Goal: Information Seeking & Learning: Check status

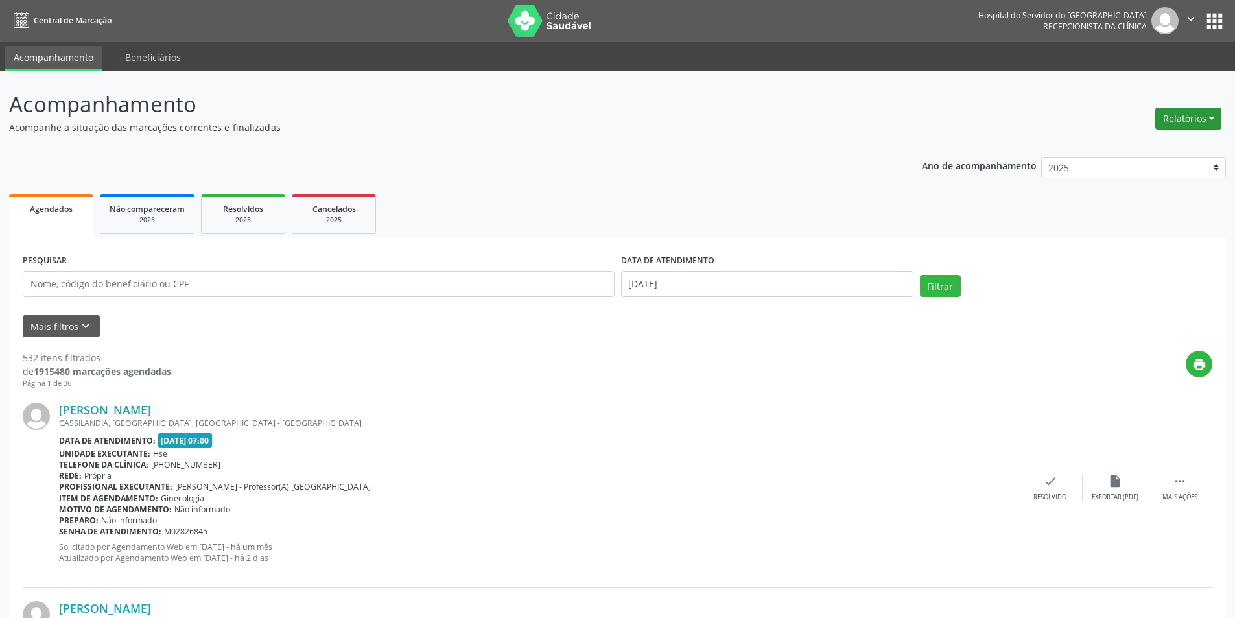
click at [1176, 118] on button "Relatórios" at bounding box center [1188, 119] width 66 height 22
click at [1140, 156] on link "Procedimentos realizados" at bounding box center [1151, 165] width 139 height 18
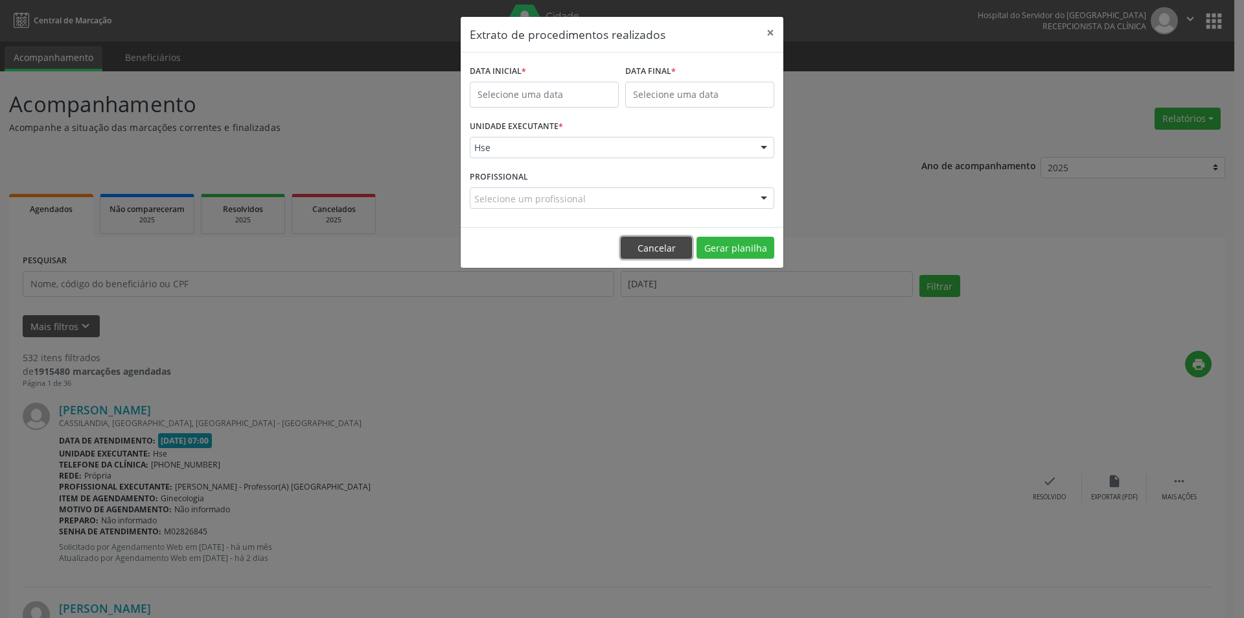
click at [665, 250] on button "Cancelar" at bounding box center [656, 248] width 71 height 22
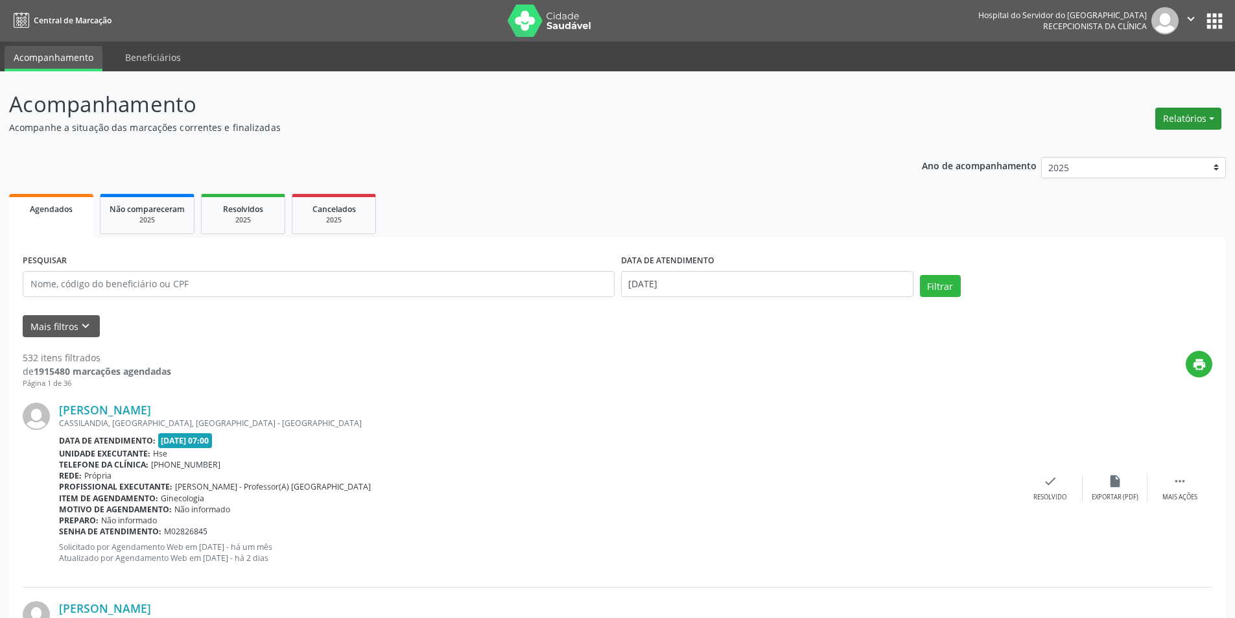
click at [1178, 126] on button "Relatórios" at bounding box center [1188, 119] width 66 height 22
click at [1153, 148] on link "Agendamentos" at bounding box center [1151, 146] width 139 height 18
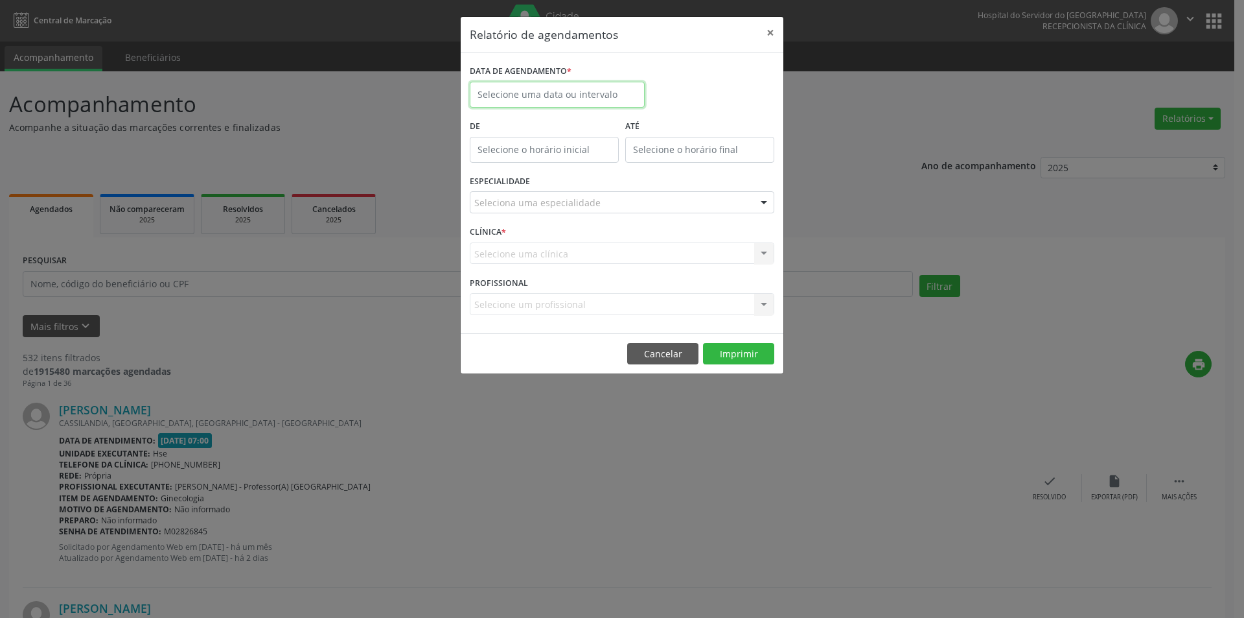
click at [536, 92] on input "text" at bounding box center [557, 95] width 175 height 26
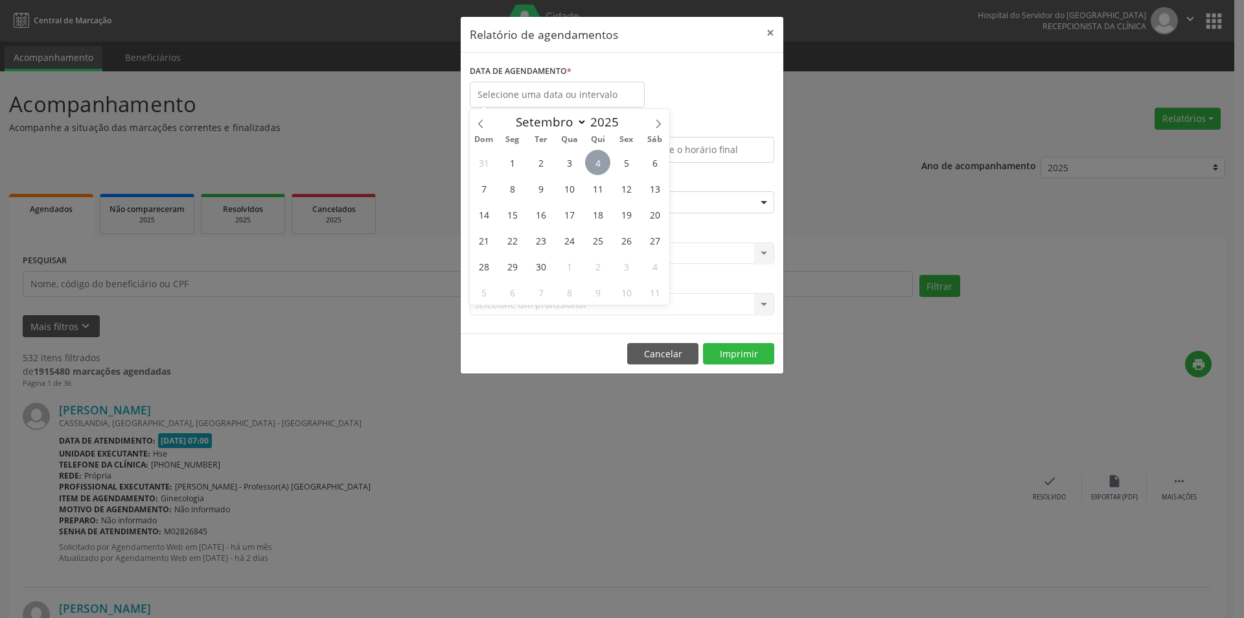
click at [593, 165] on span "4" at bounding box center [597, 162] width 25 height 25
type input "[DATE]"
click at [593, 165] on span "4" at bounding box center [597, 162] width 25 height 25
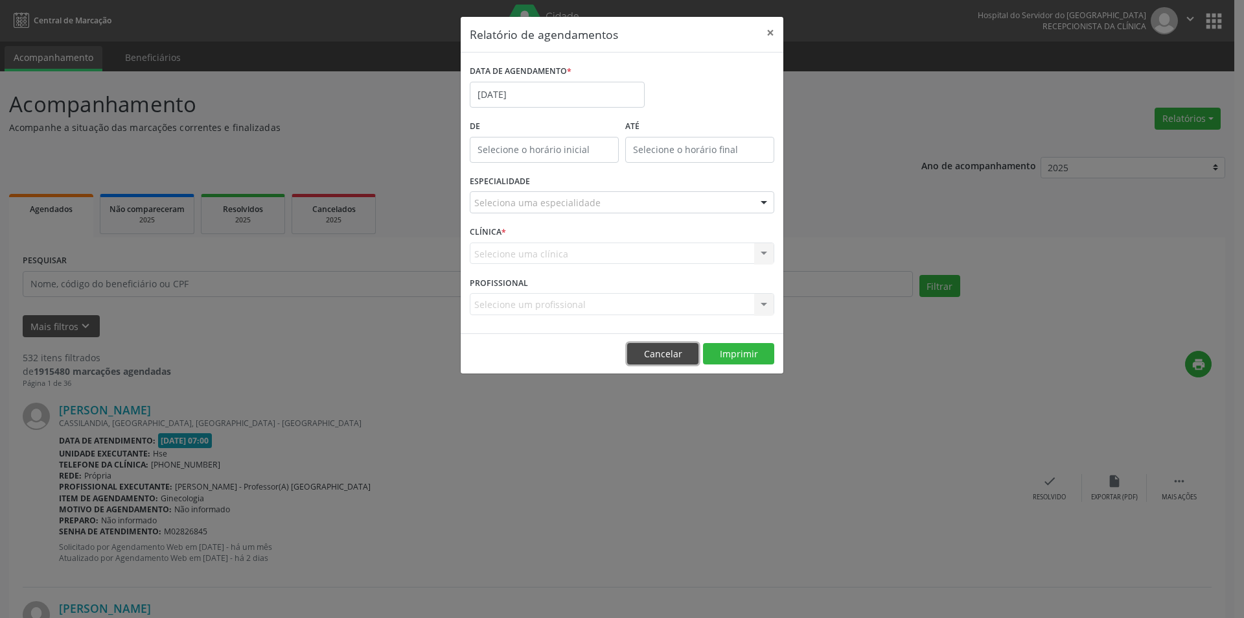
click at [672, 355] on button "Cancelar" at bounding box center [662, 354] width 71 height 22
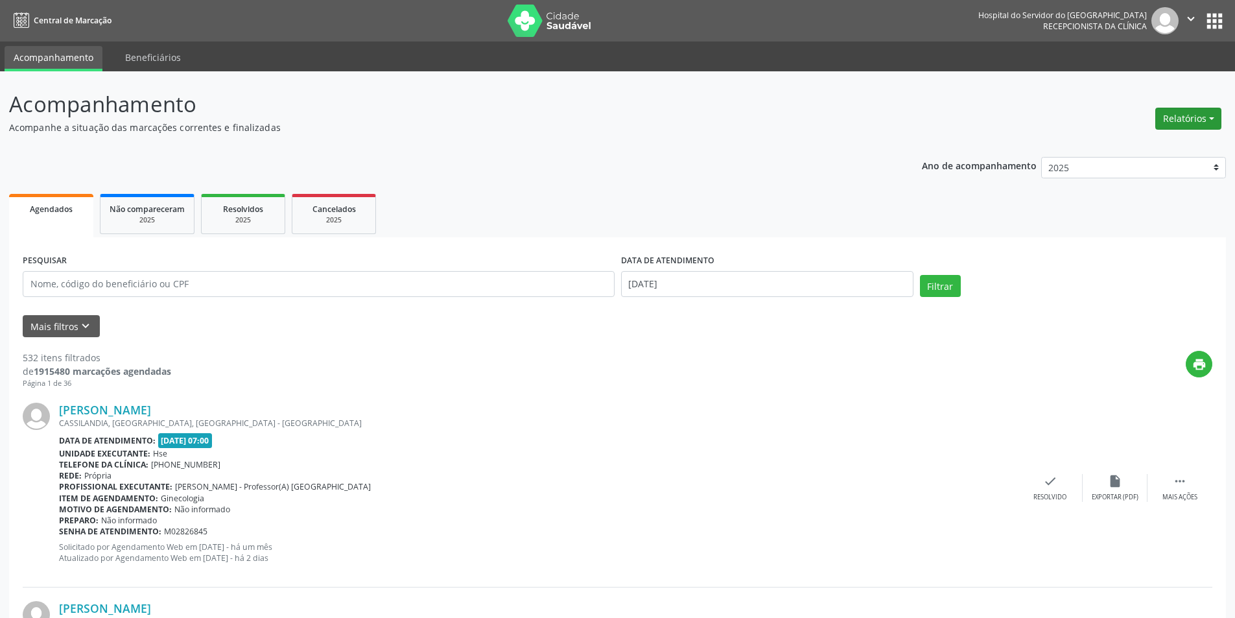
click at [1188, 122] on button "Relatórios" at bounding box center [1188, 119] width 66 height 22
click at [1152, 141] on link "Agendamentos" at bounding box center [1151, 146] width 139 height 18
select select "8"
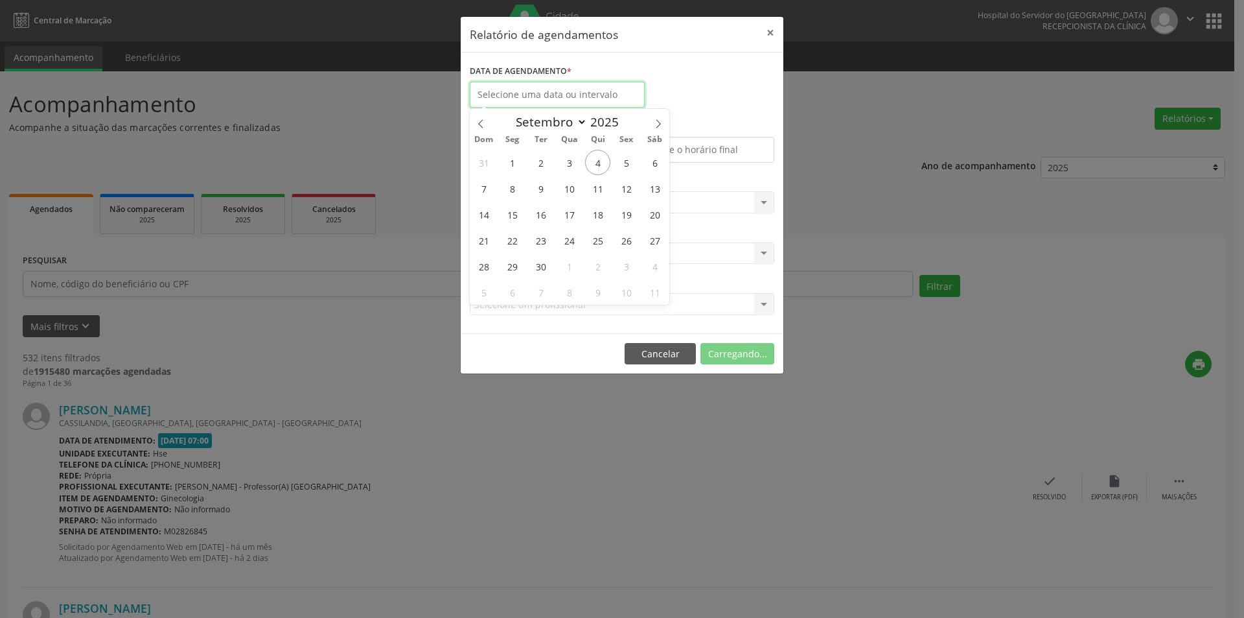
click at [519, 96] on input "text" at bounding box center [557, 95] width 175 height 26
click at [651, 350] on button "Cancelar" at bounding box center [662, 354] width 71 height 22
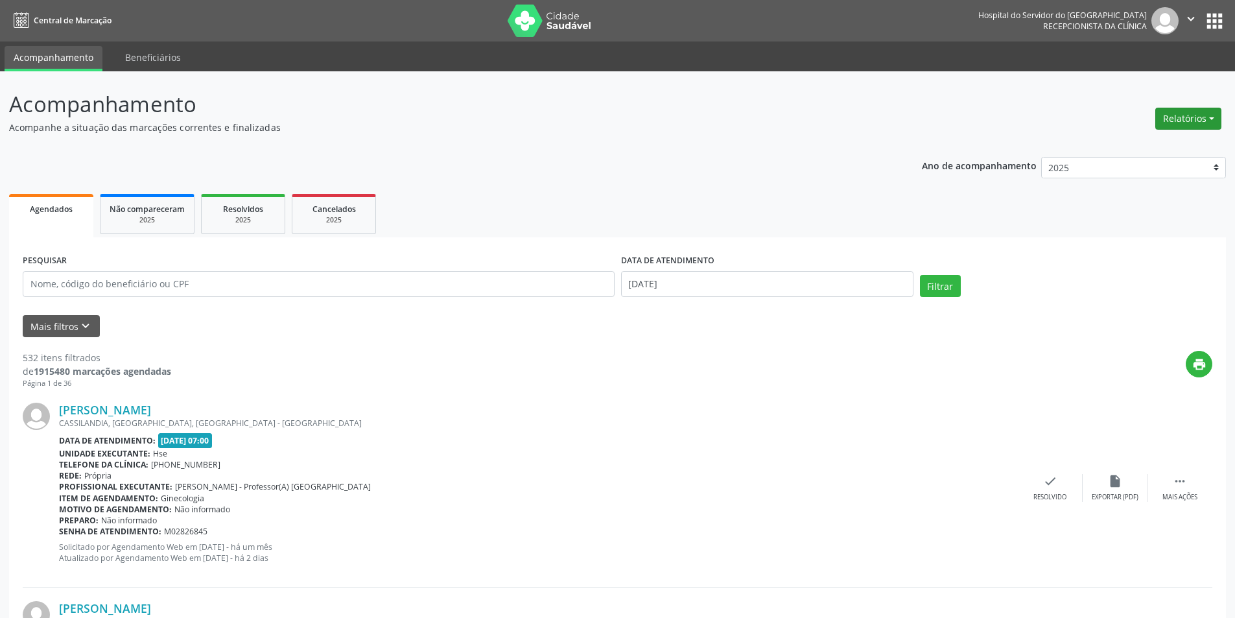
click at [1175, 111] on button "Relatórios" at bounding box center [1188, 119] width 66 height 22
click at [1171, 141] on link "Agendamentos" at bounding box center [1151, 146] width 139 height 18
select select "8"
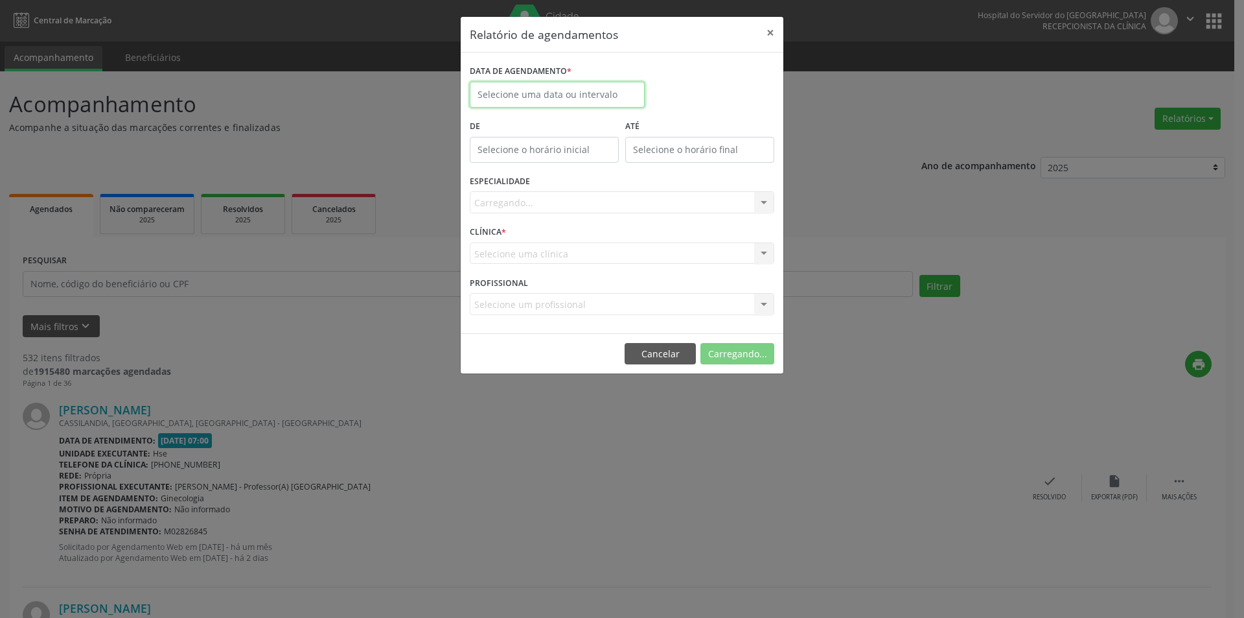
click at [514, 91] on input "text" at bounding box center [557, 95] width 175 height 26
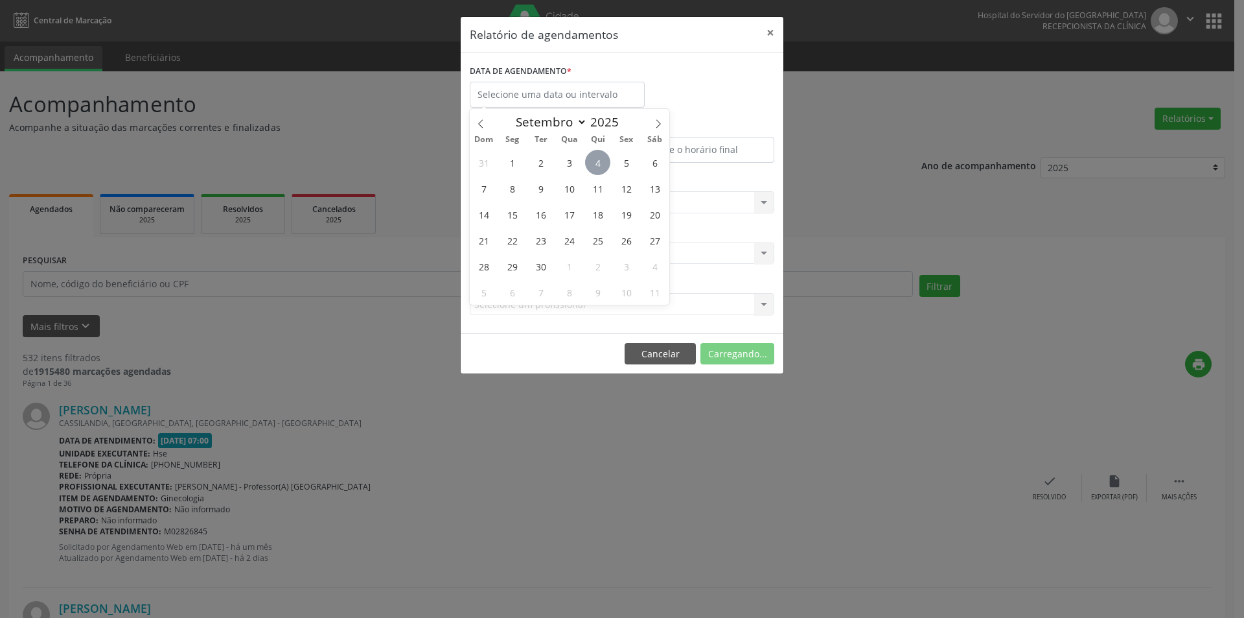
click at [602, 158] on span "4" at bounding box center [597, 162] width 25 height 25
type input "[DATE]"
click at [602, 158] on span "4" at bounding box center [597, 162] width 25 height 25
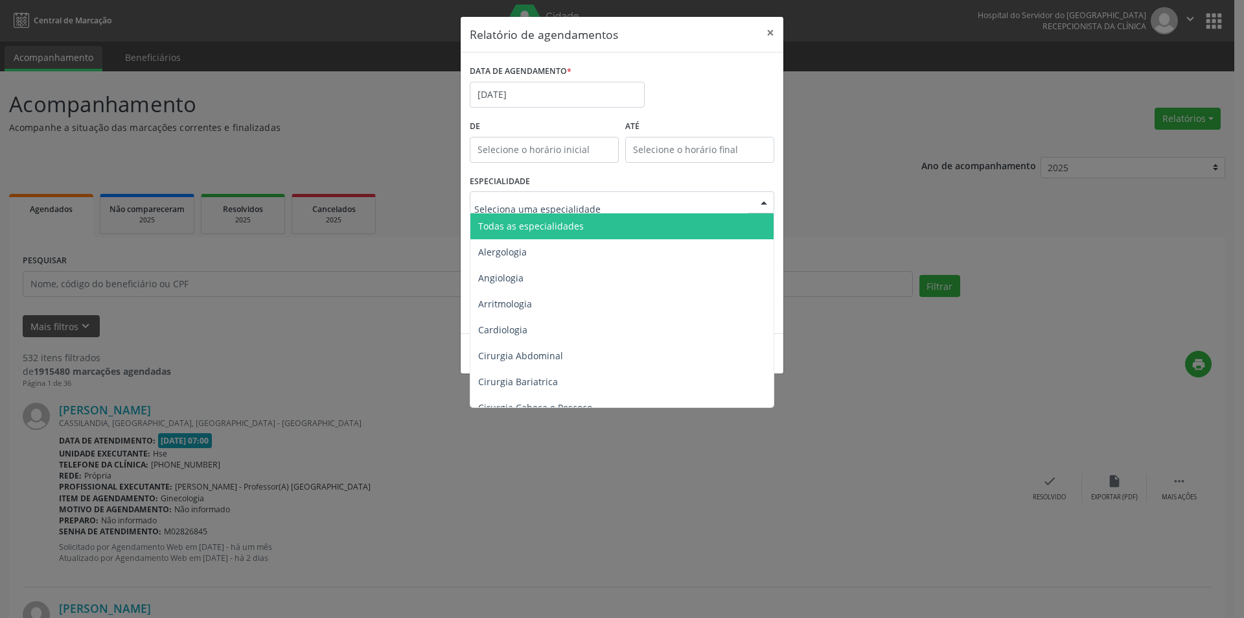
click at [556, 226] on span "Todas as especialidades" at bounding box center [531, 226] width 106 height 12
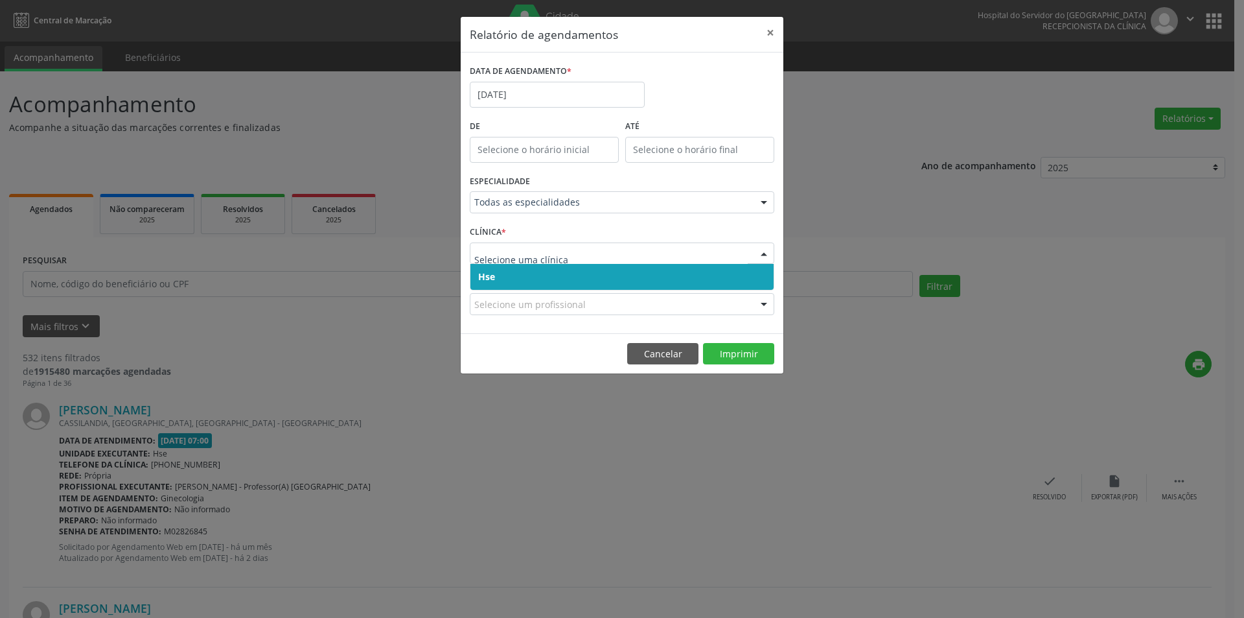
click at [522, 279] on span "Hse" at bounding box center [622, 277] width 303 height 26
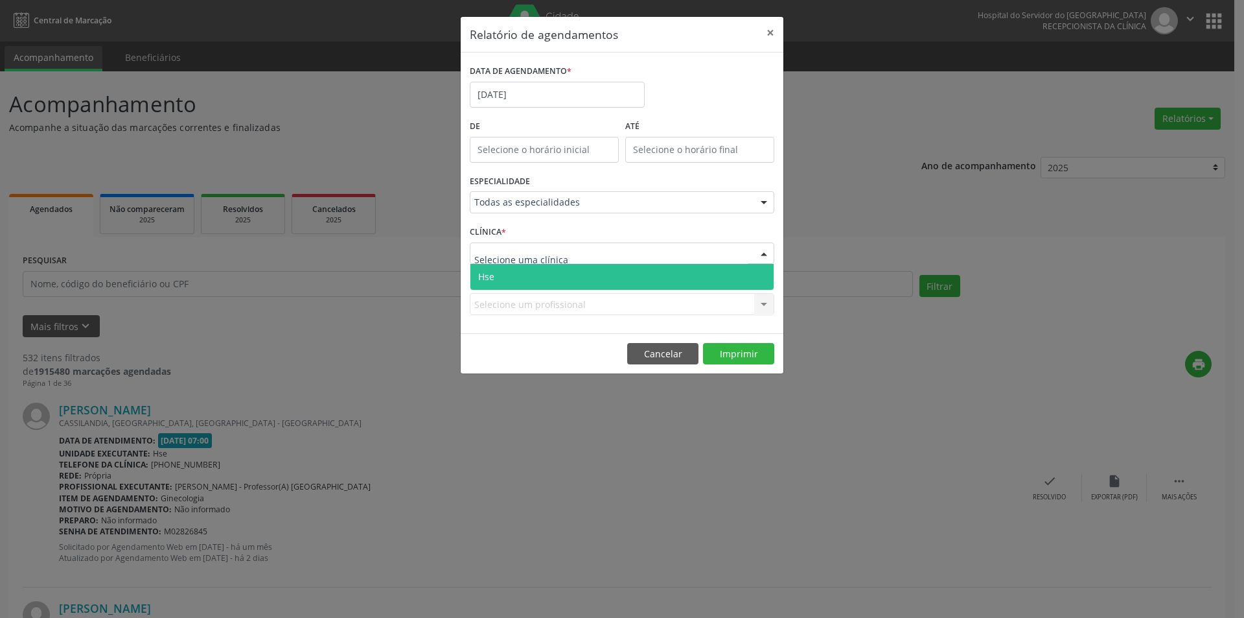
drag, startPoint x: 524, startPoint y: 289, endPoint x: 520, endPoint y: 320, distance: 30.7
click at [524, 290] on span "Hse" at bounding box center [622, 277] width 303 height 26
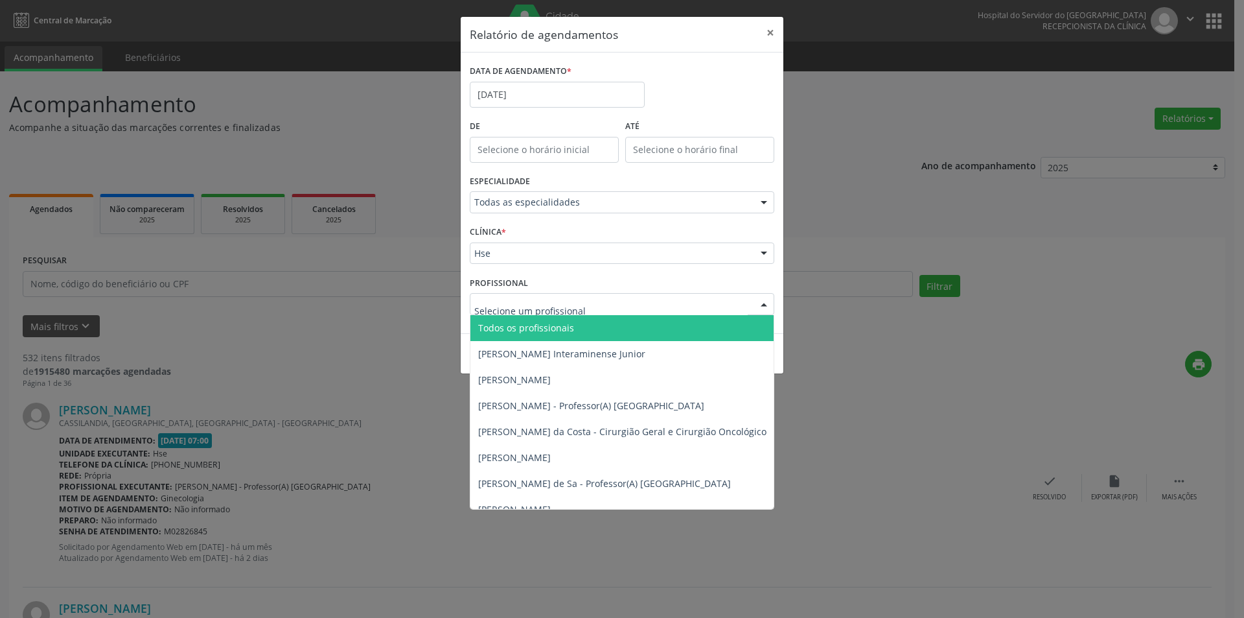
click at [522, 325] on span "Todos os profissionais" at bounding box center [526, 327] width 96 height 12
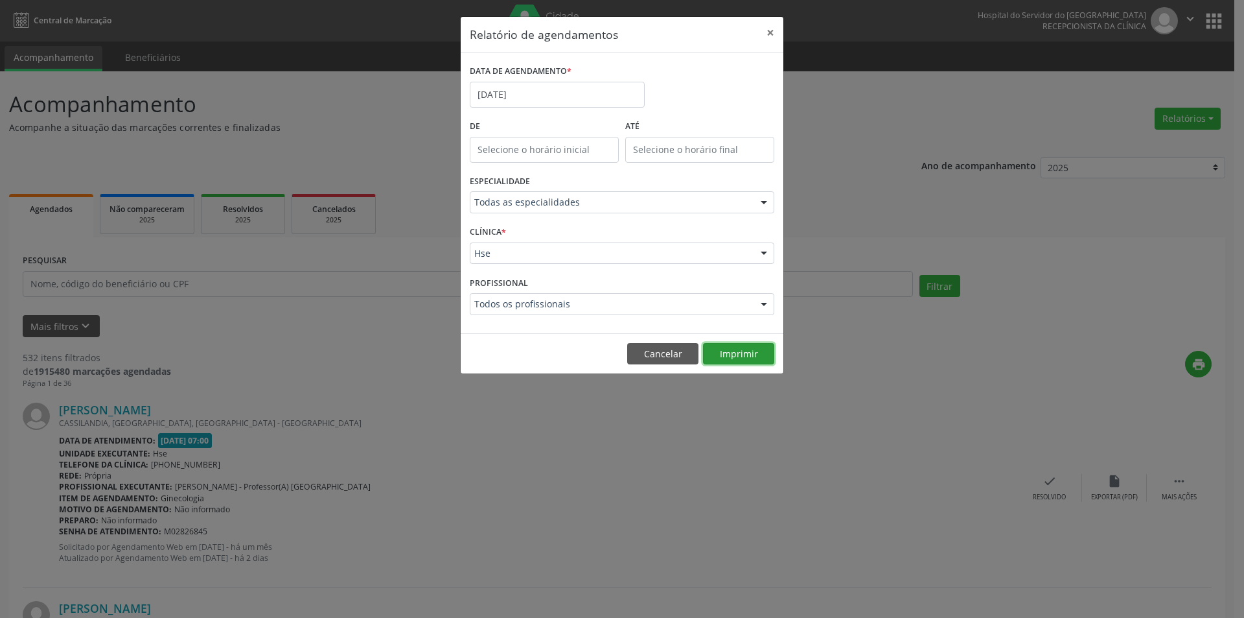
click at [726, 355] on button "Imprimir" at bounding box center [738, 354] width 71 height 22
